Goal: Information Seeking & Learning: Learn about a topic

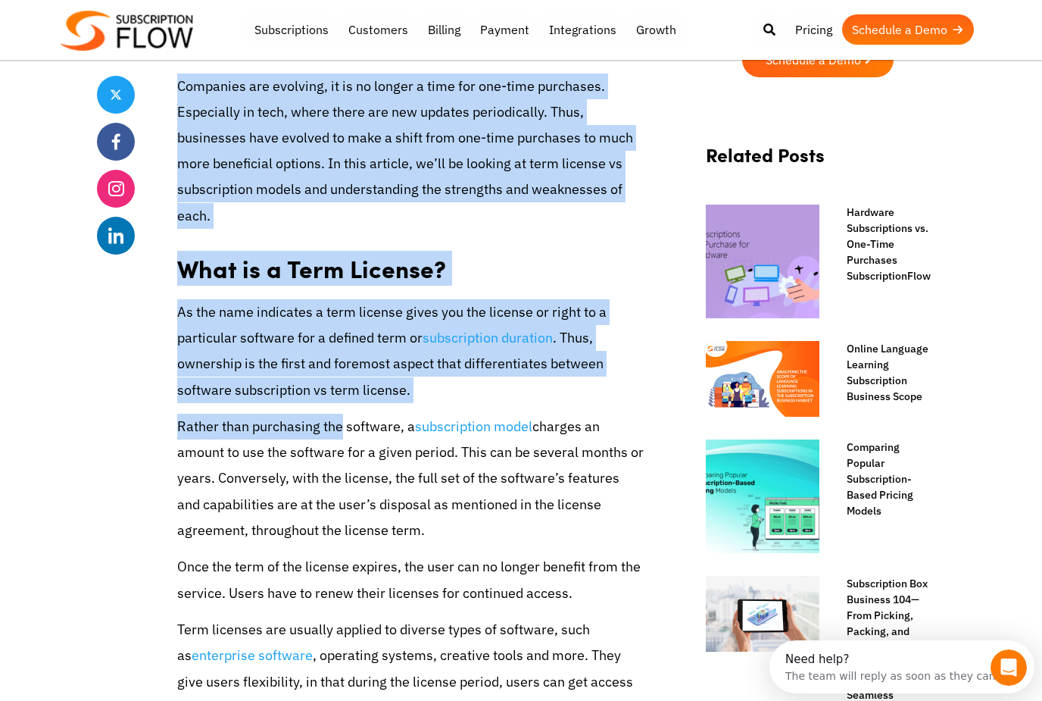
click at [604, 579] on p "Once the term of the license expires, the user can no longer benefit from the s…" at bounding box center [410, 580] width 467 height 52
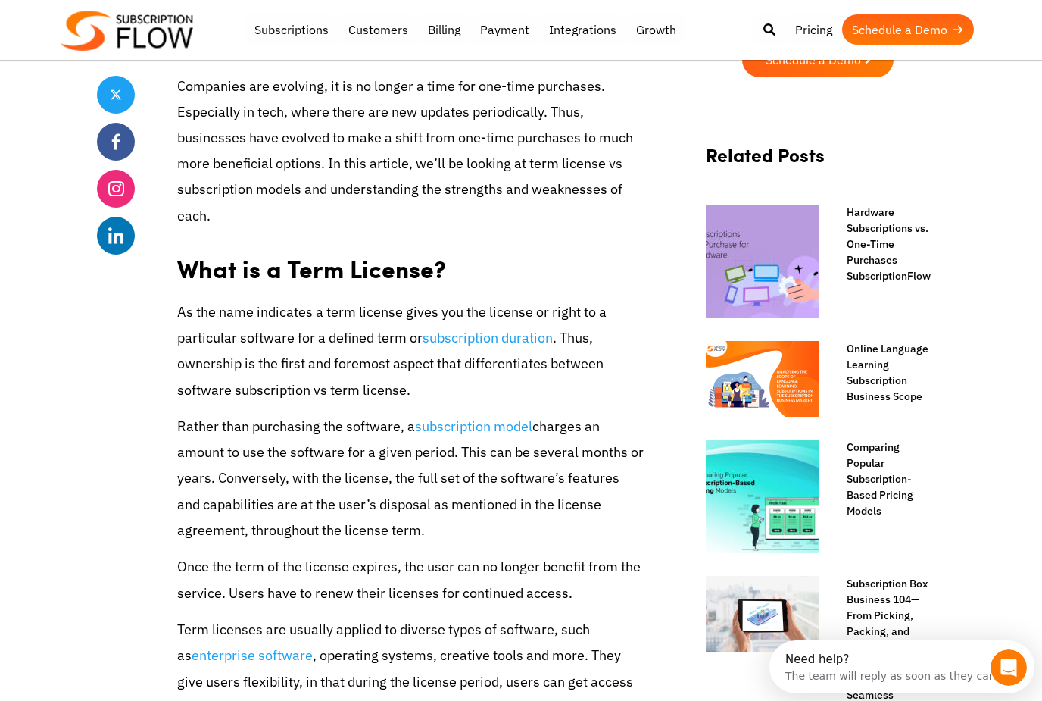
click at [614, 539] on p "Rather than purchasing the software, a subscription model charges an amount to …" at bounding box center [410, 479] width 467 height 130
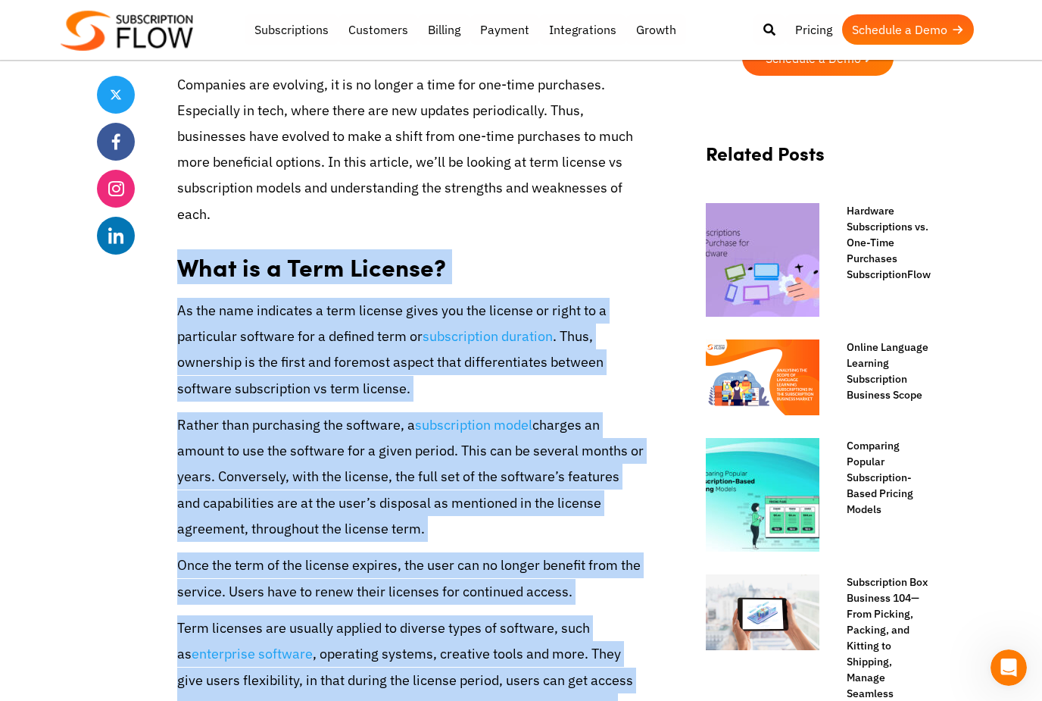
scroll to position [592, 0]
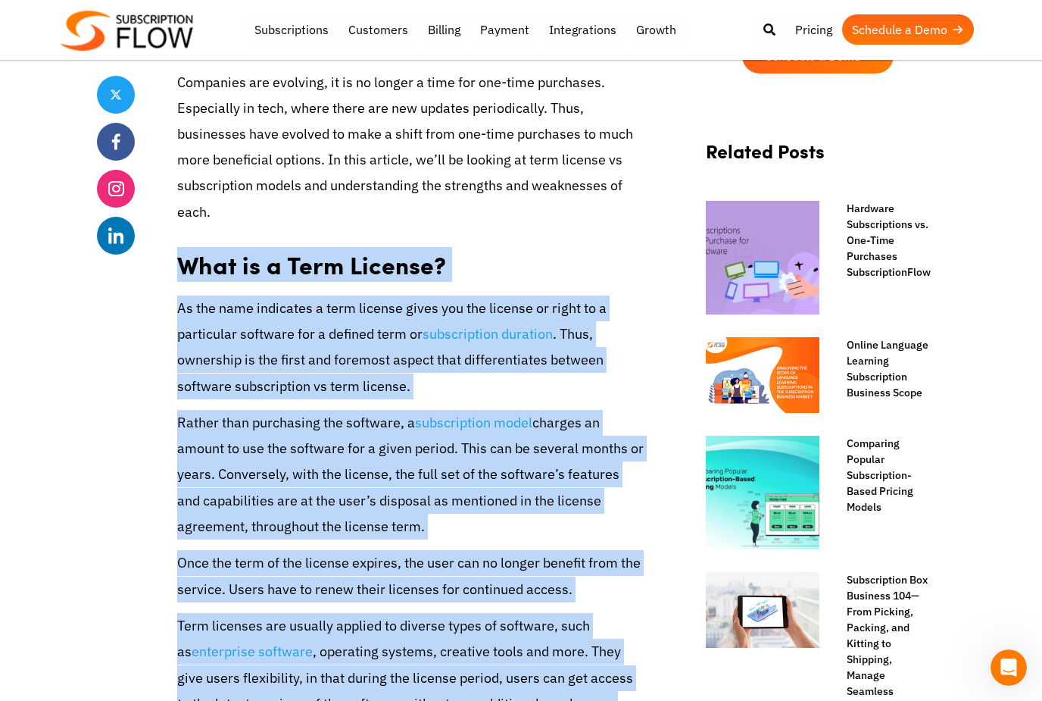
copy div "Lore ip d Sita Consect? Ad eli sedd eiusmodte i utla etdolor magna ali eni admi…"
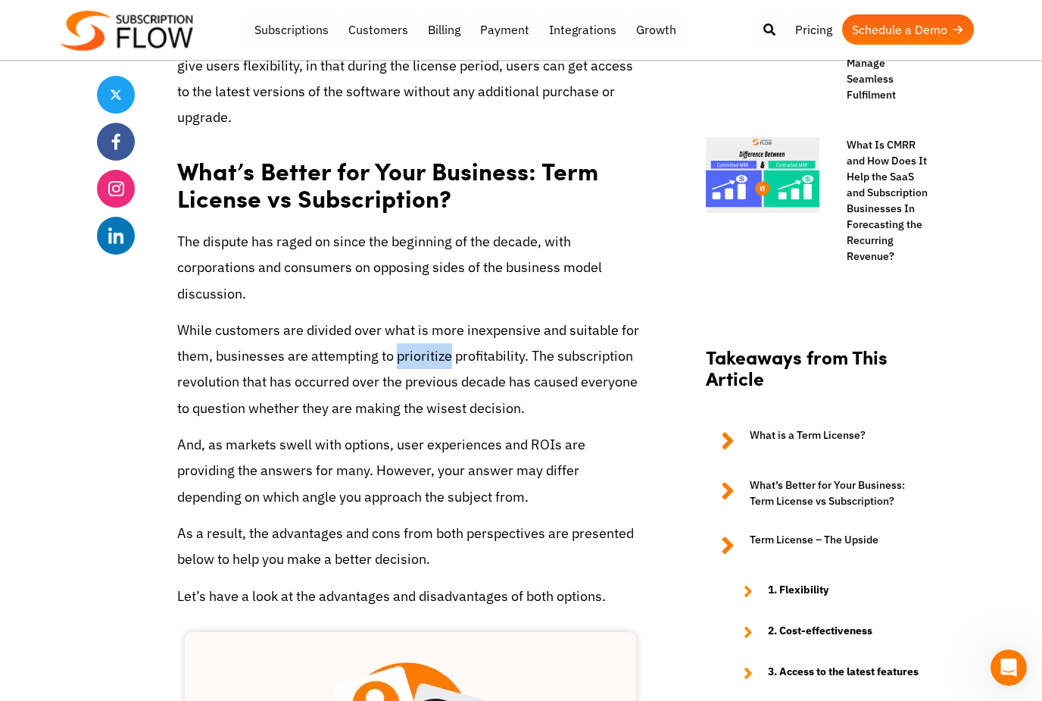
scroll to position [1204, 0]
click at [573, 230] on p "The dispute has raged on since the beginning of the decade, with corporations a…" at bounding box center [410, 269] width 467 height 78
click at [458, 186] on h2 "What’s Better for Your Business: Term License vs Subscription?" at bounding box center [410, 180] width 467 height 76
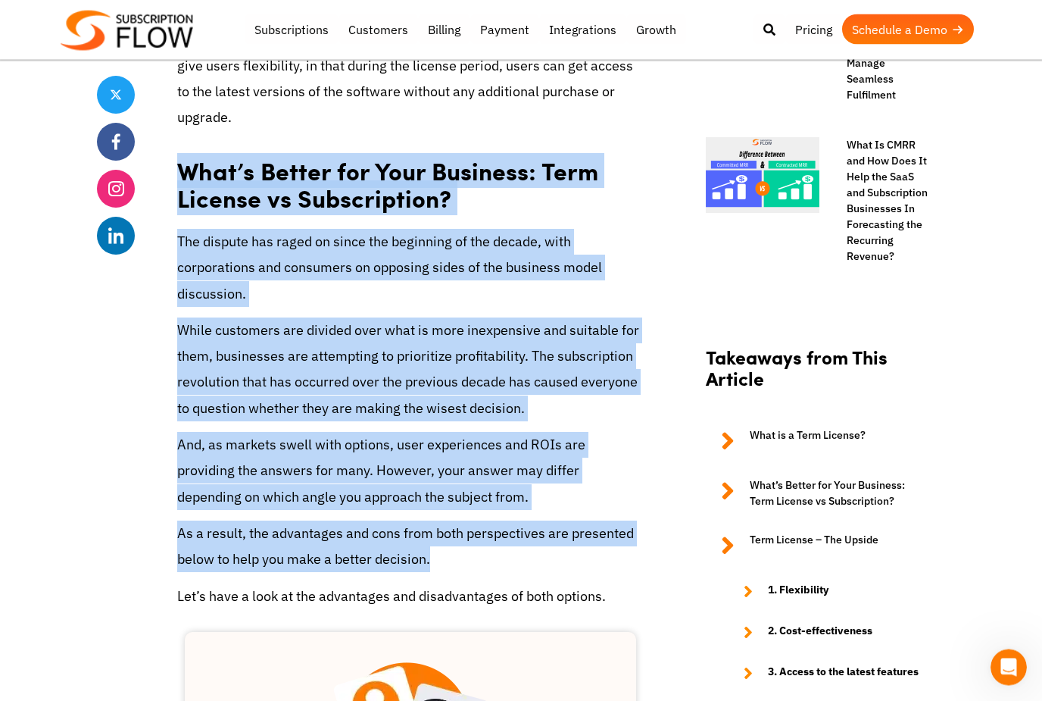
copy div "What’s Better for Your Business: Term License vs Subscription? The dispute has …"
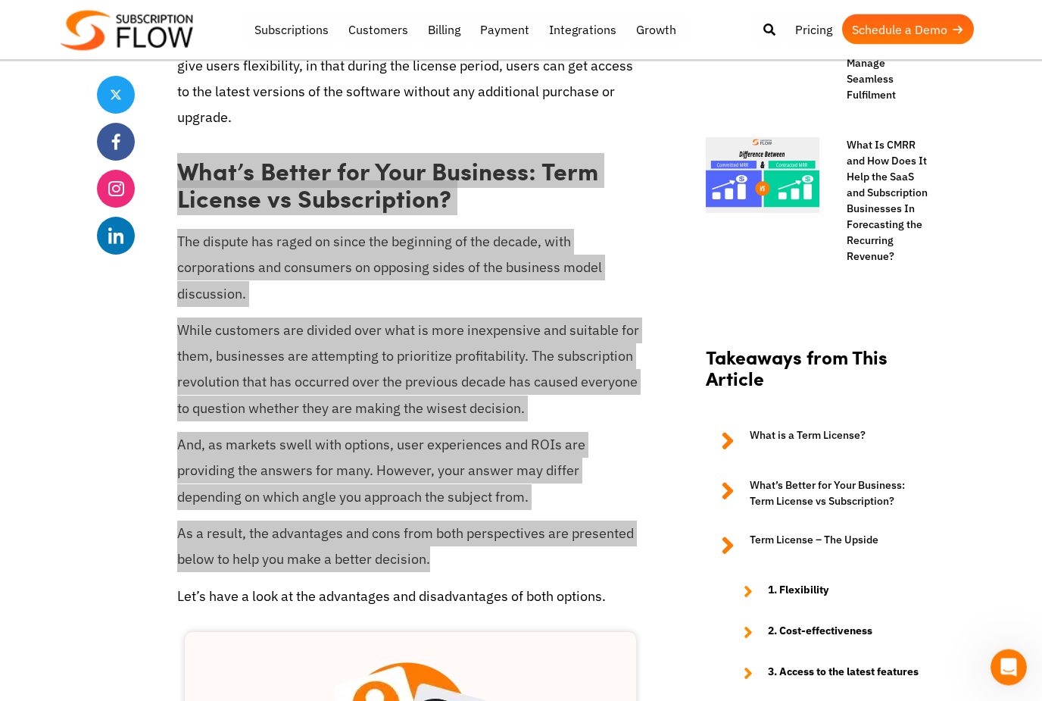
scroll to position [1204, 0]
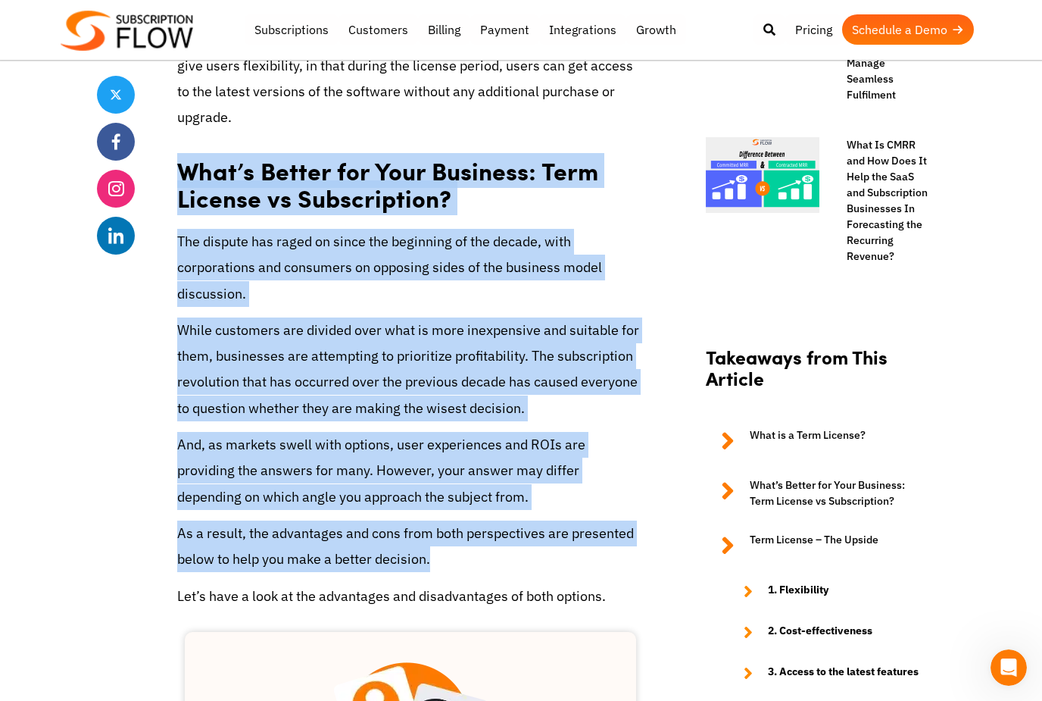
click at [548, 96] on p "Term licenses are usually applied to diverse types of software, such as enterpr…" at bounding box center [410, 66] width 467 height 130
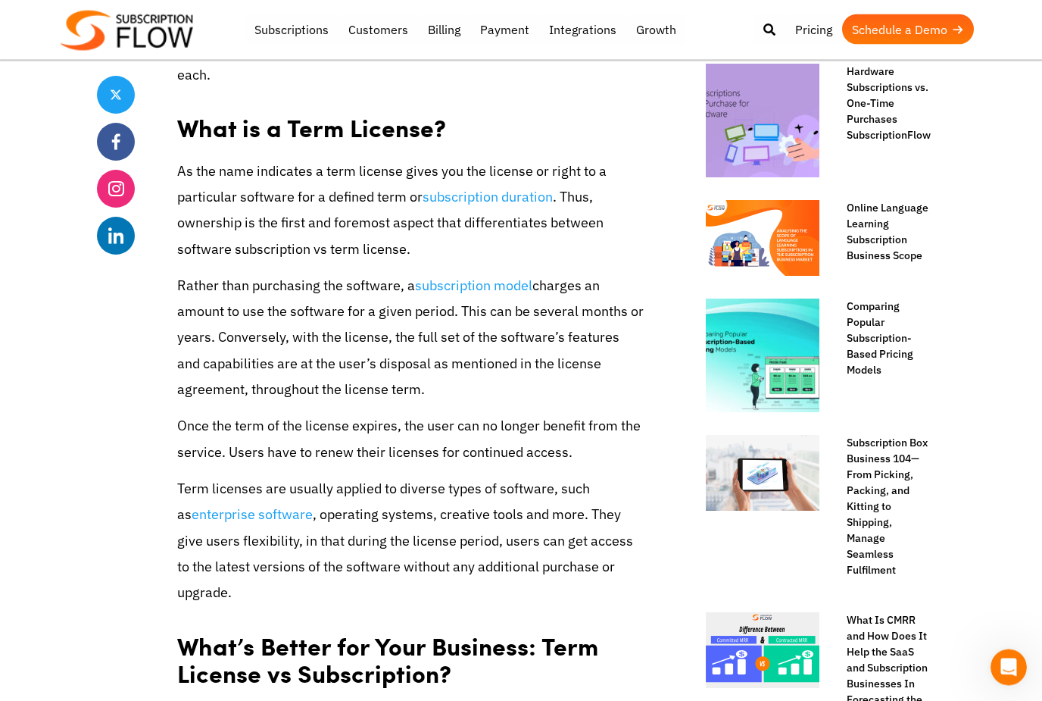
scroll to position [729, 0]
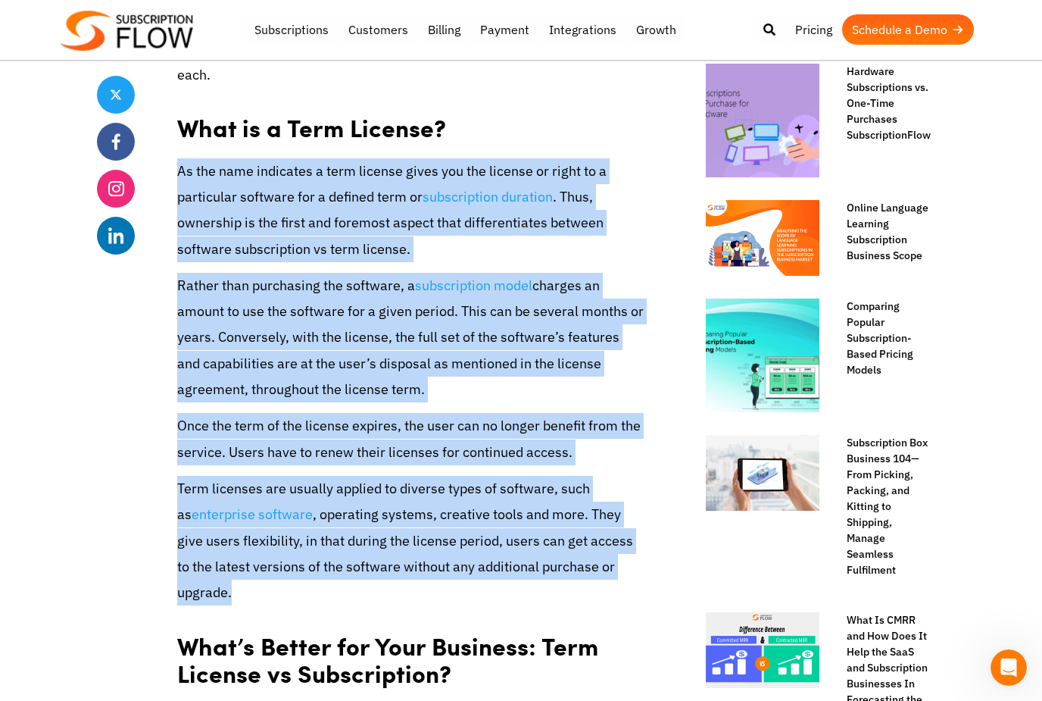
copy div "Lo ips dolo sitametco a elit seddoei tempo inc utl etdolor ma aliqu en a minimv…"
